Goal: Task Accomplishment & Management: Use online tool/utility

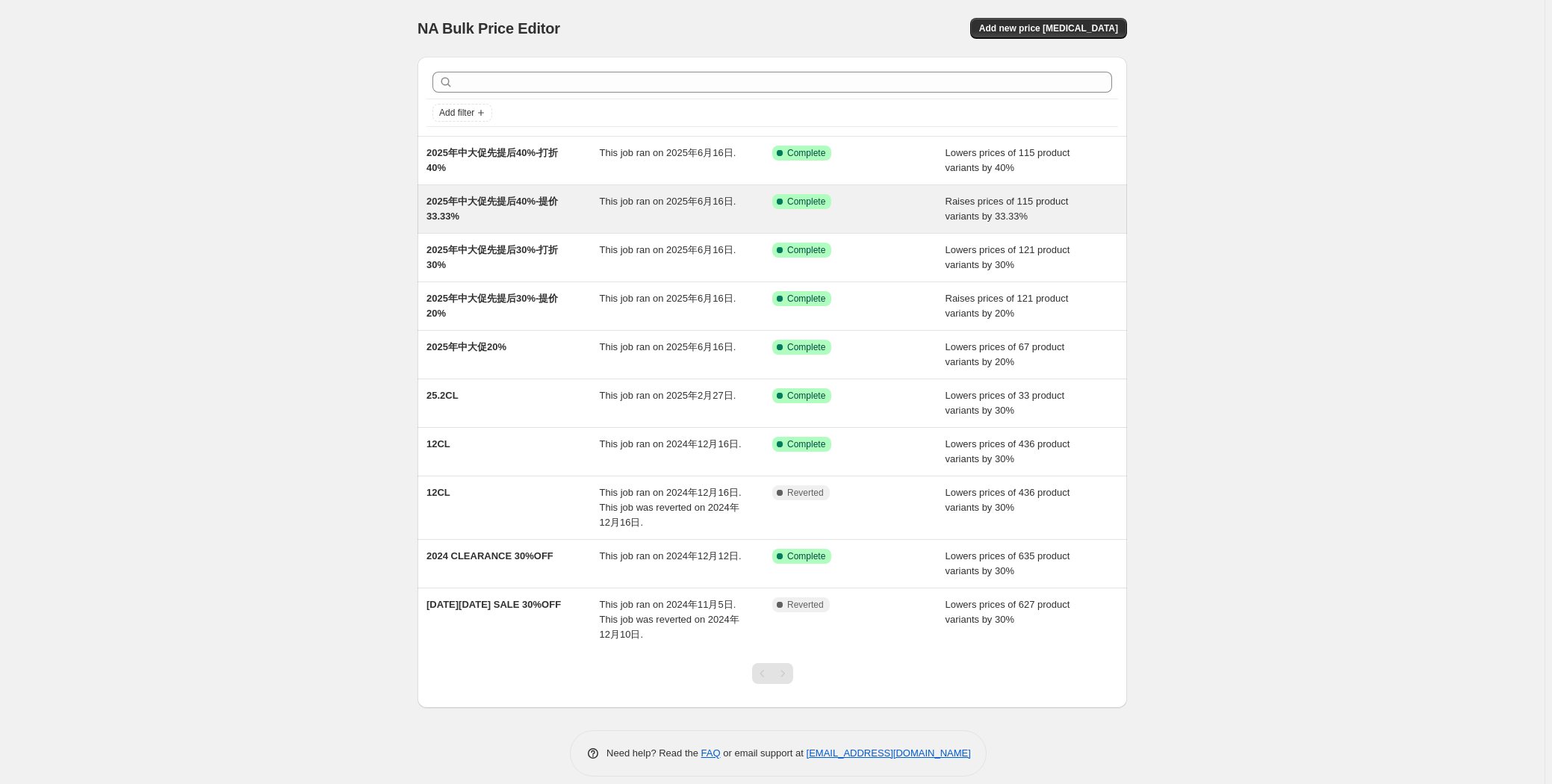
click at [532, 203] on span "2025年中大促先提后40%-提价33.33%" at bounding box center [491, 208] width 131 height 27
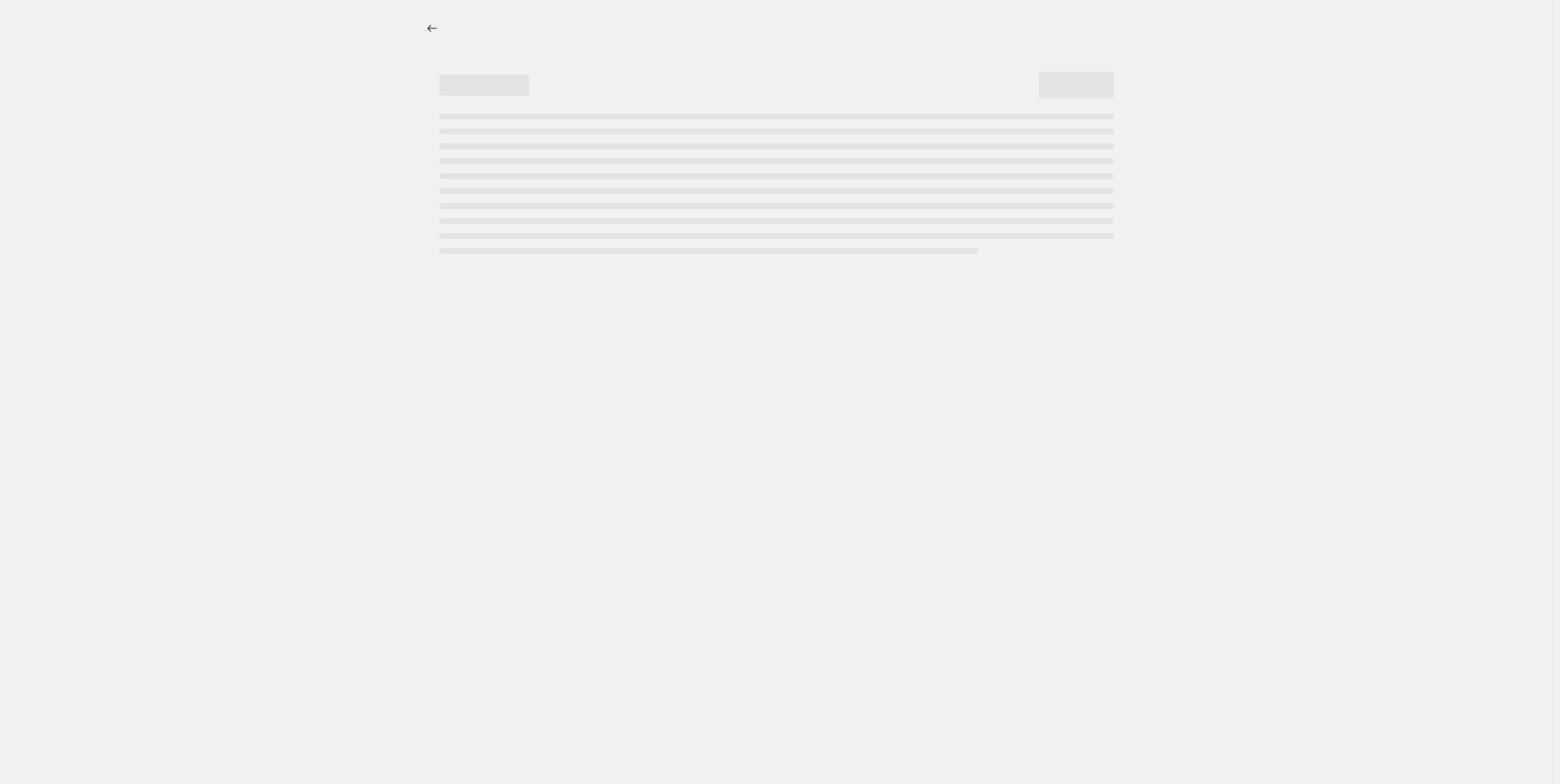
select select "percentage"
select select "remove"
select select "tag"
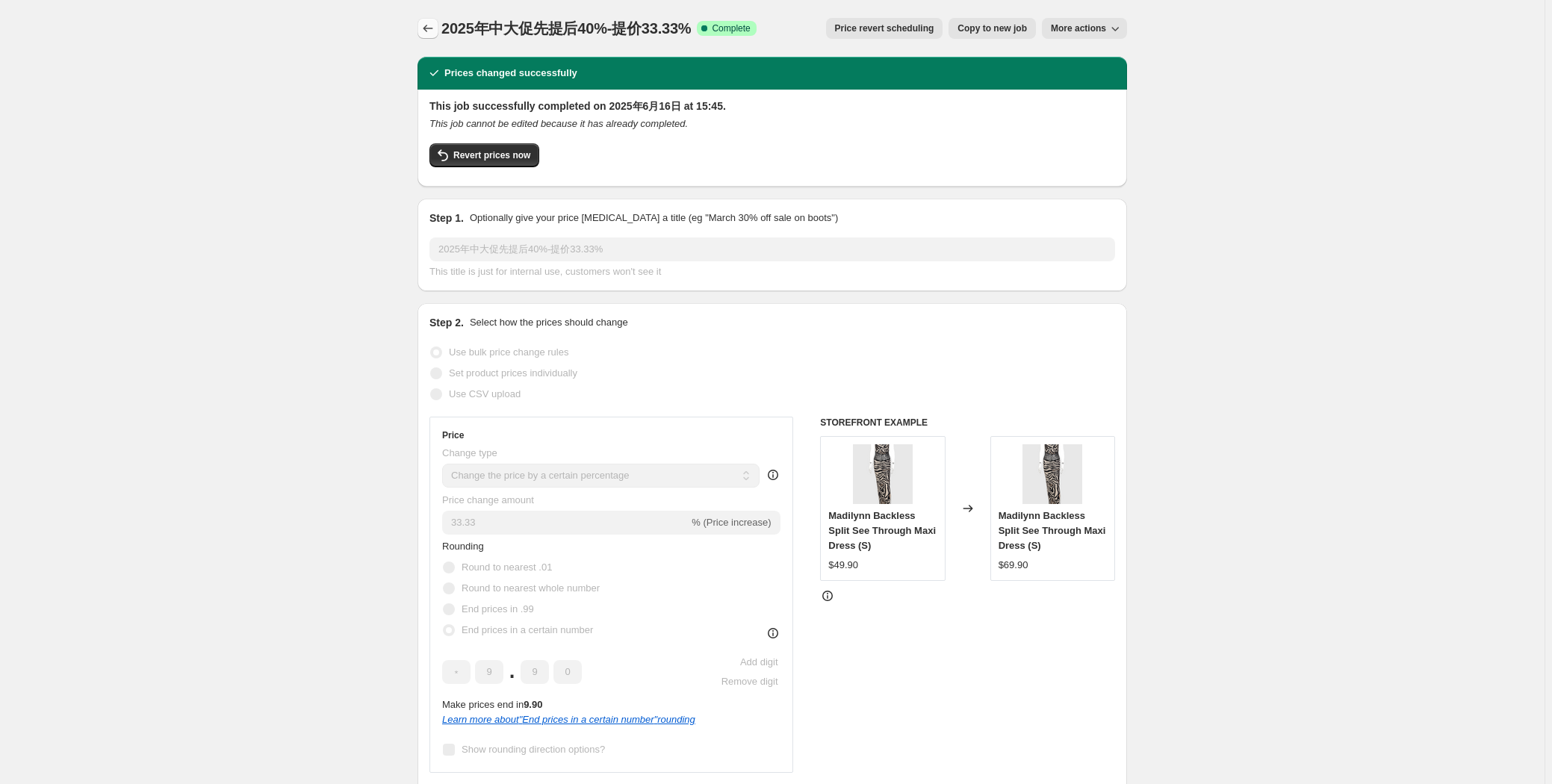
click at [436, 29] on icon "Price change jobs" at bounding box center [428, 28] width 15 height 15
